Goal: Task Accomplishment & Management: Manage account settings

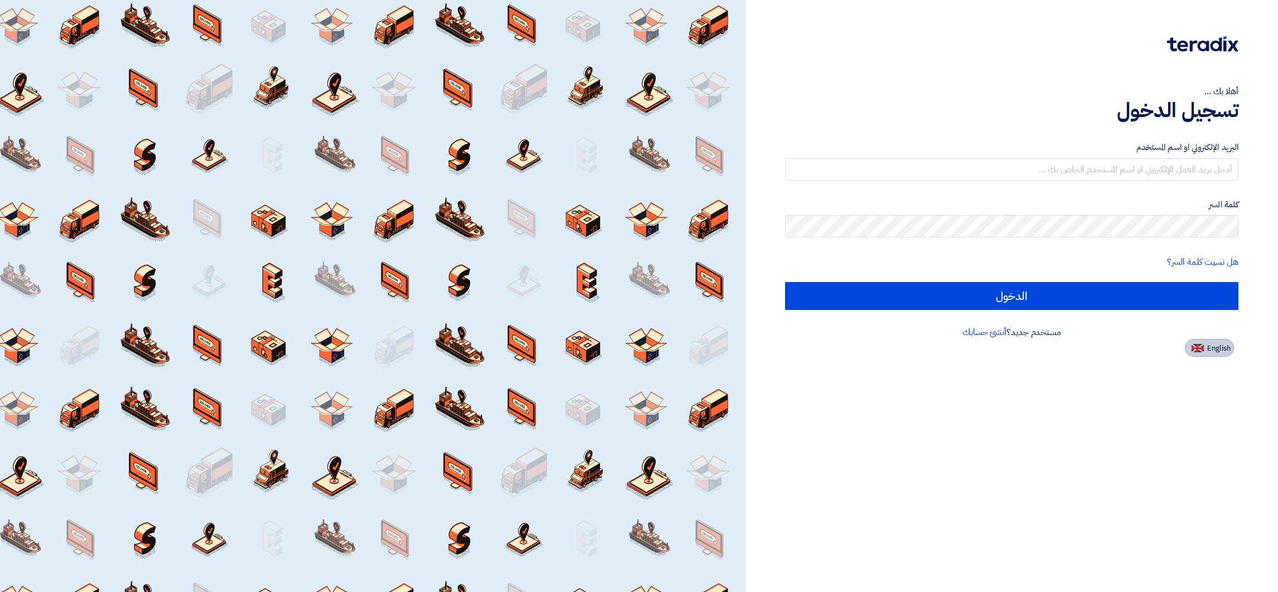
drag, startPoint x: 1233, startPoint y: 348, endPoint x: 1218, endPoint y: 343, distance: 15.9
click at [851, 345] on app-language-toggle "English" at bounding box center [1011, 348] width 453 height 18
drag, startPoint x: 1218, startPoint y: 343, endPoint x: 1204, endPoint y: 342, distance: 14.5
click at [851, 345] on span "English" at bounding box center [1218, 349] width 23 height 8
type input "Sign in"
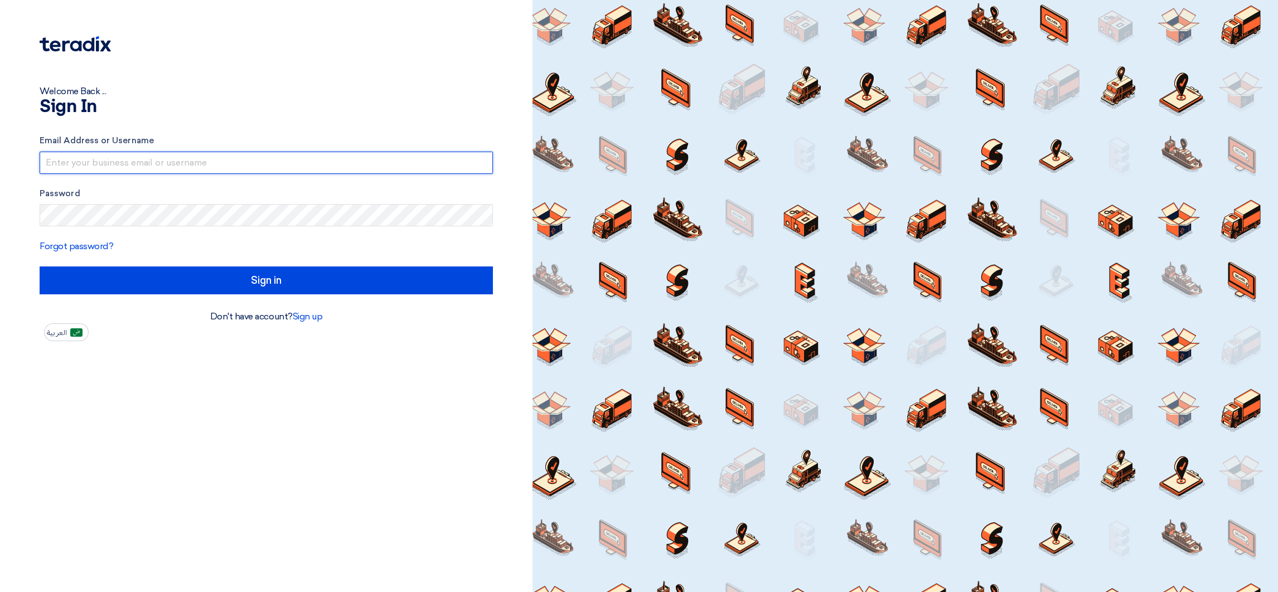
click at [130, 171] on input "text" at bounding box center [266, 163] width 453 height 22
drag, startPoint x: 168, startPoint y: 158, endPoint x: 316, endPoint y: 160, distance: 147.2
click at [316, 160] on input "[EMAIL_ADDRESS]@00" at bounding box center [266, 163] width 453 height 22
type input "[EMAIL_ADDRESS][DOMAIN_NAME]"
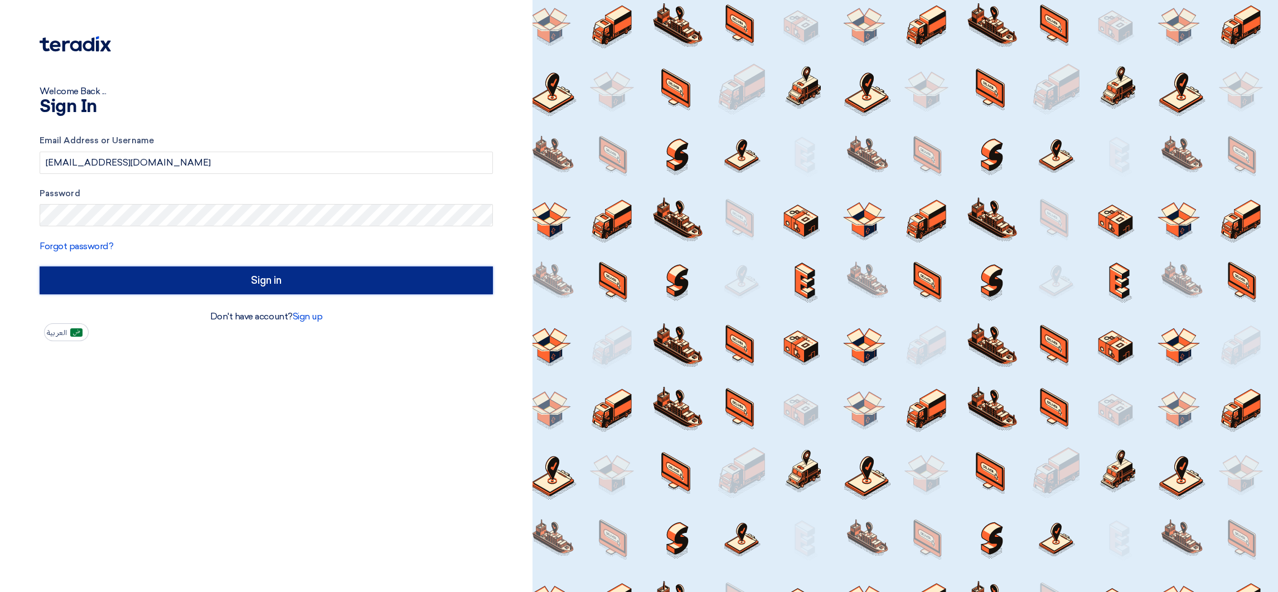
click at [425, 282] on input "Sign in" at bounding box center [266, 280] width 453 height 28
